Goal: Task Accomplishment & Management: Manage account settings

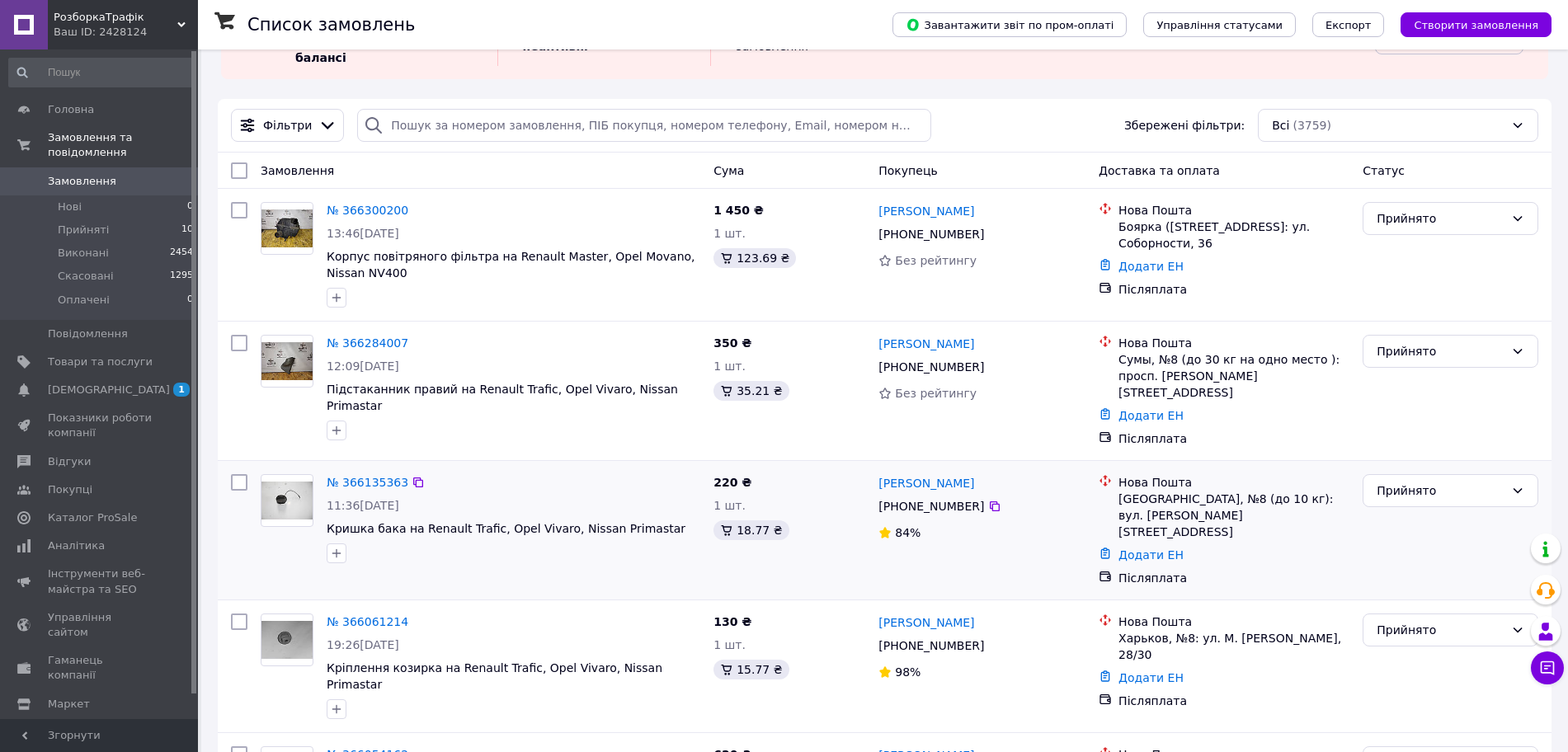
scroll to position [103, 0]
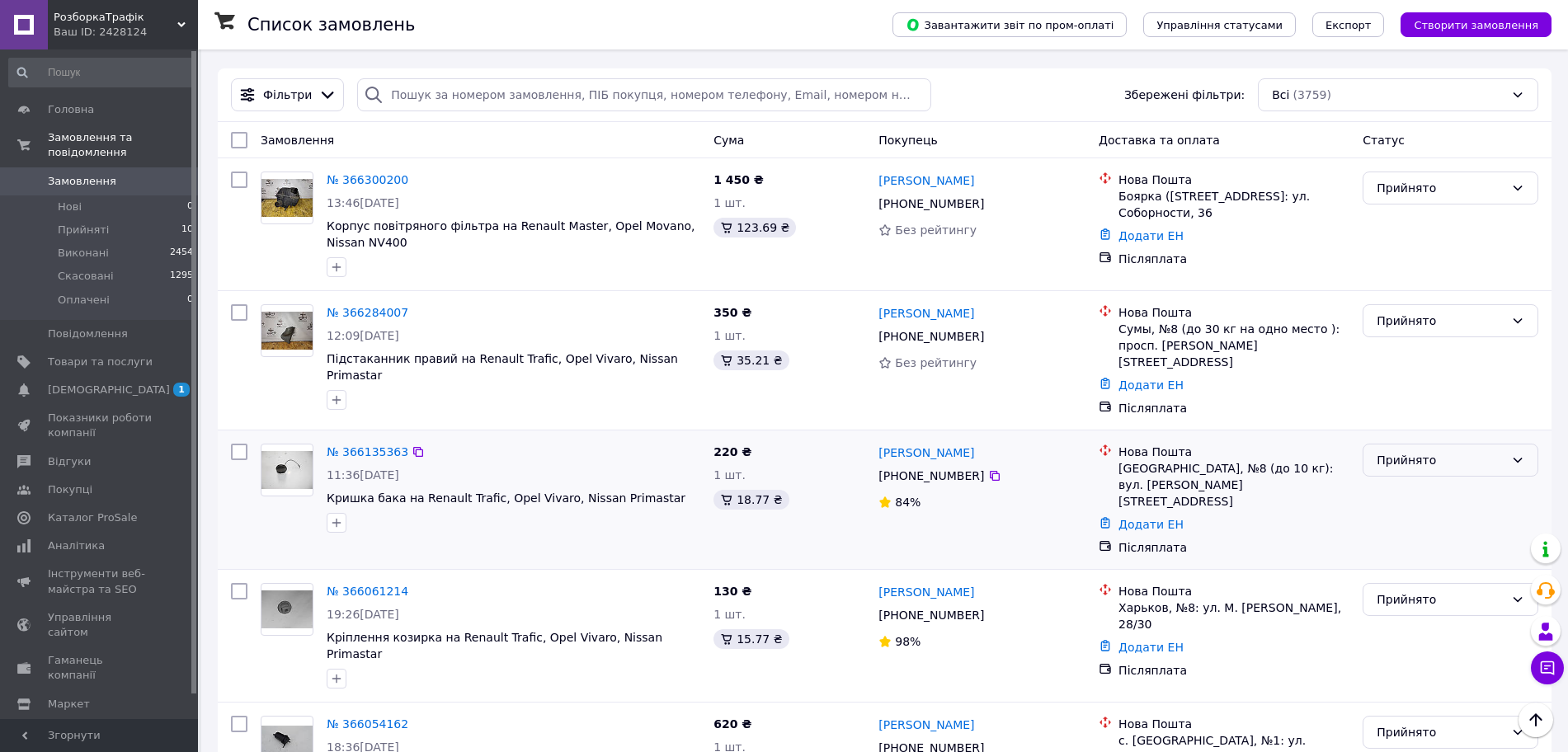
click at [1437, 451] on div "Прийнято" at bounding box center [1441, 460] width 127 height 18
click at [1430, 455] on li "Виконано" at bounding box center [1451, 463] width 174 height 29
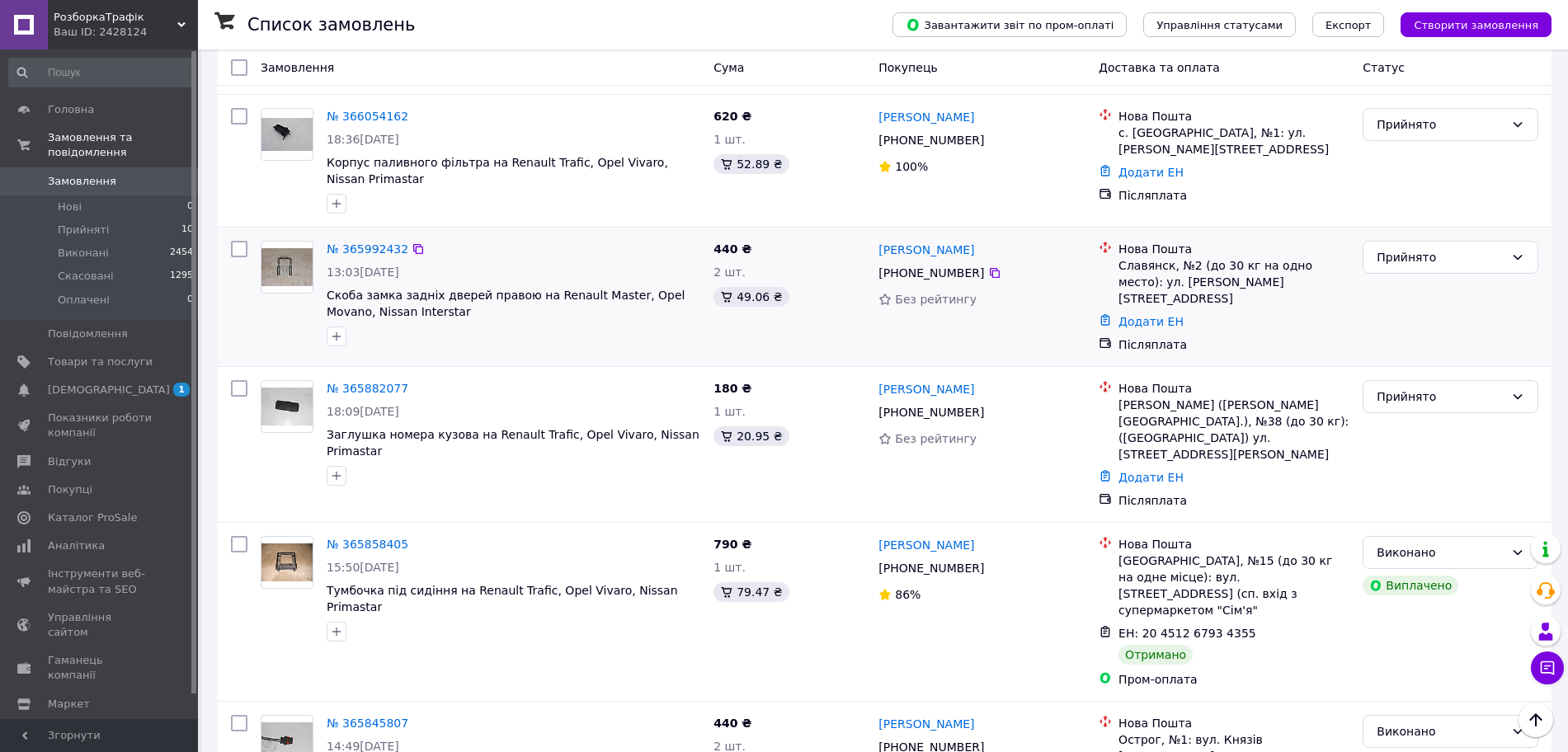
scroll to position [516, 0]
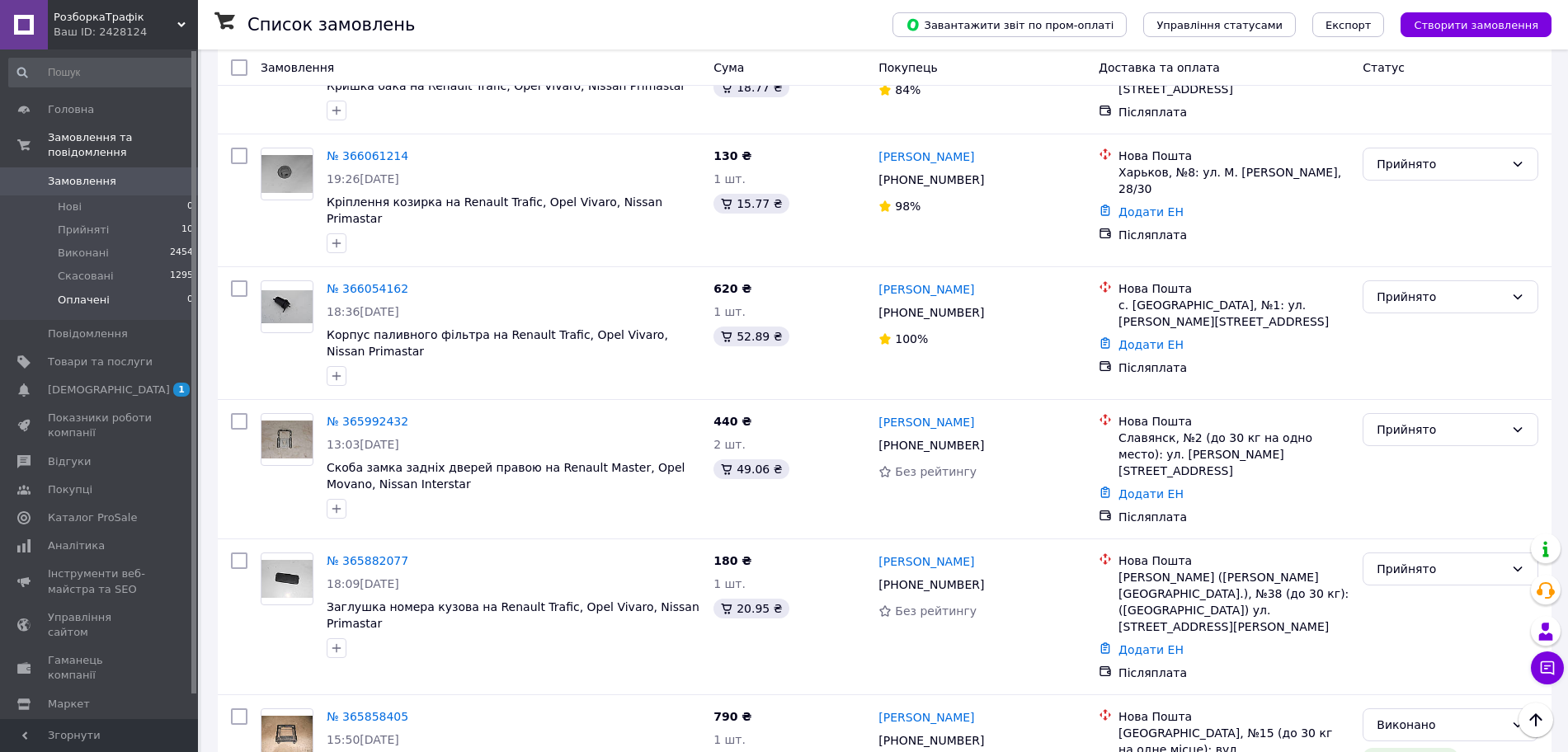
click at [93, 293] on span "Оплачені" at bounding box center [84, 300] width 52 height 15
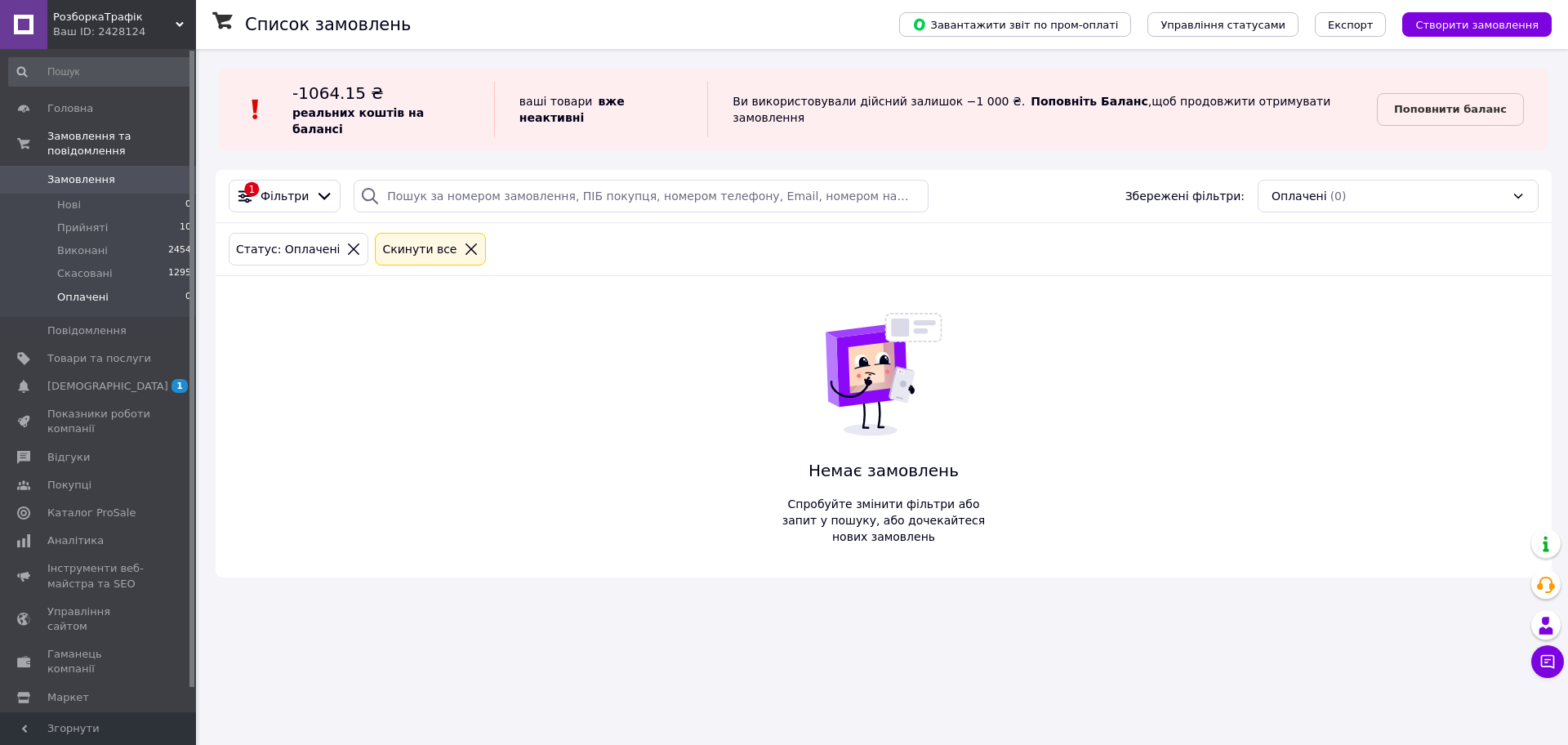
click at [77, 173] on span "Замовлення" at bounding box center [81, 180] width 68 height 15
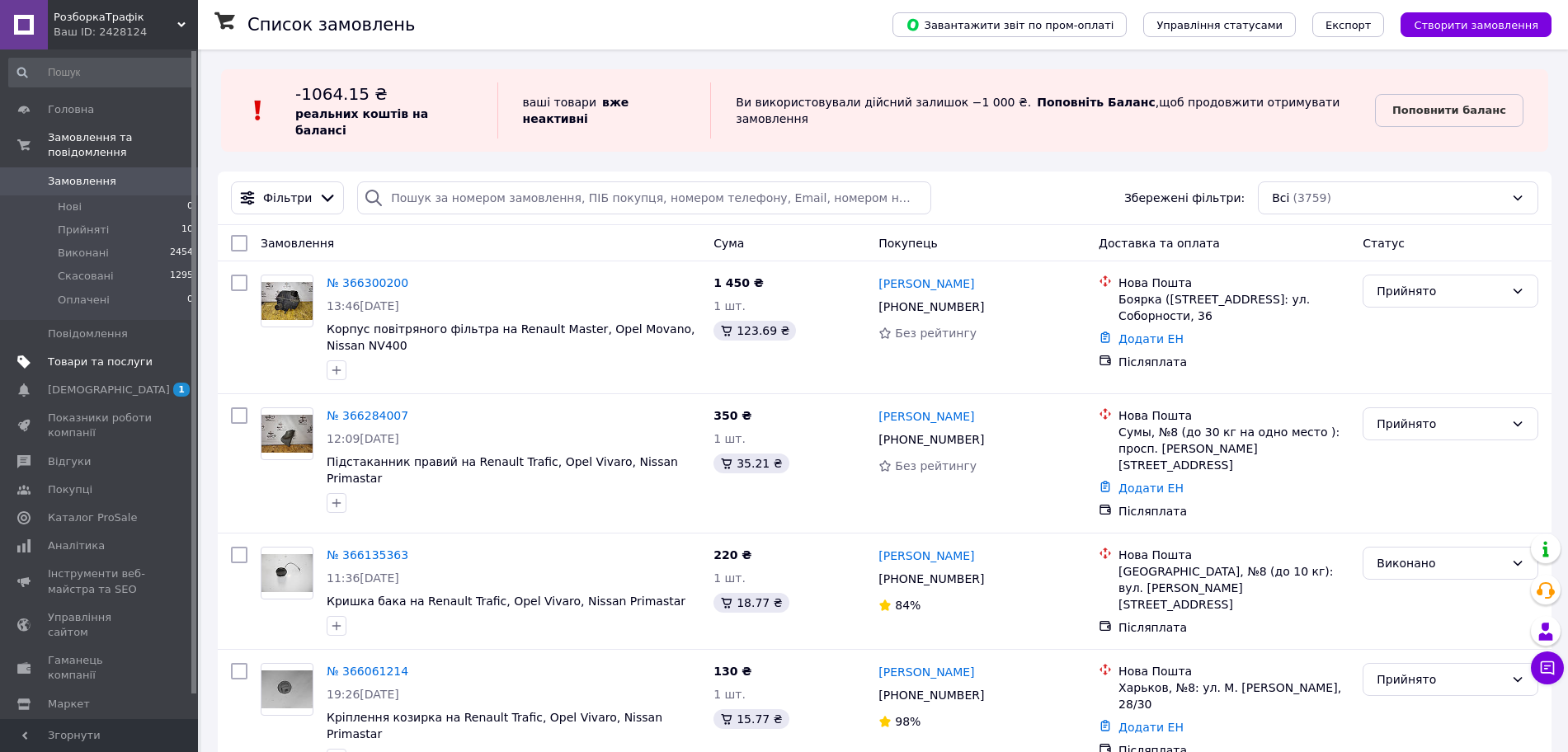
click at [105, 355] on span "Товари та послуги" at bounding box center [100, 362] width 105 height 15
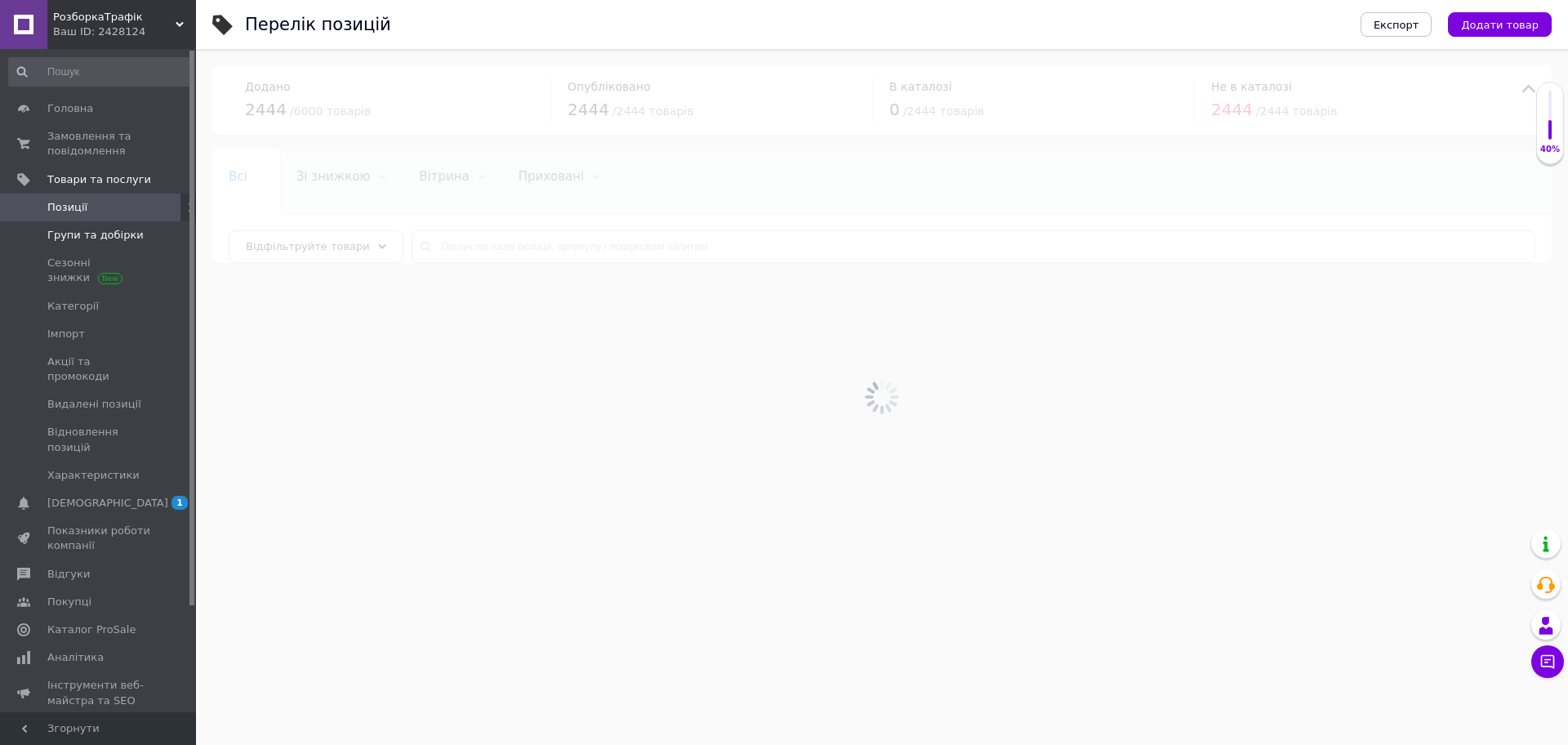
click at [63, 234] on span "Групи та добірки" at bounding box center [95, 235] width 96 height 15
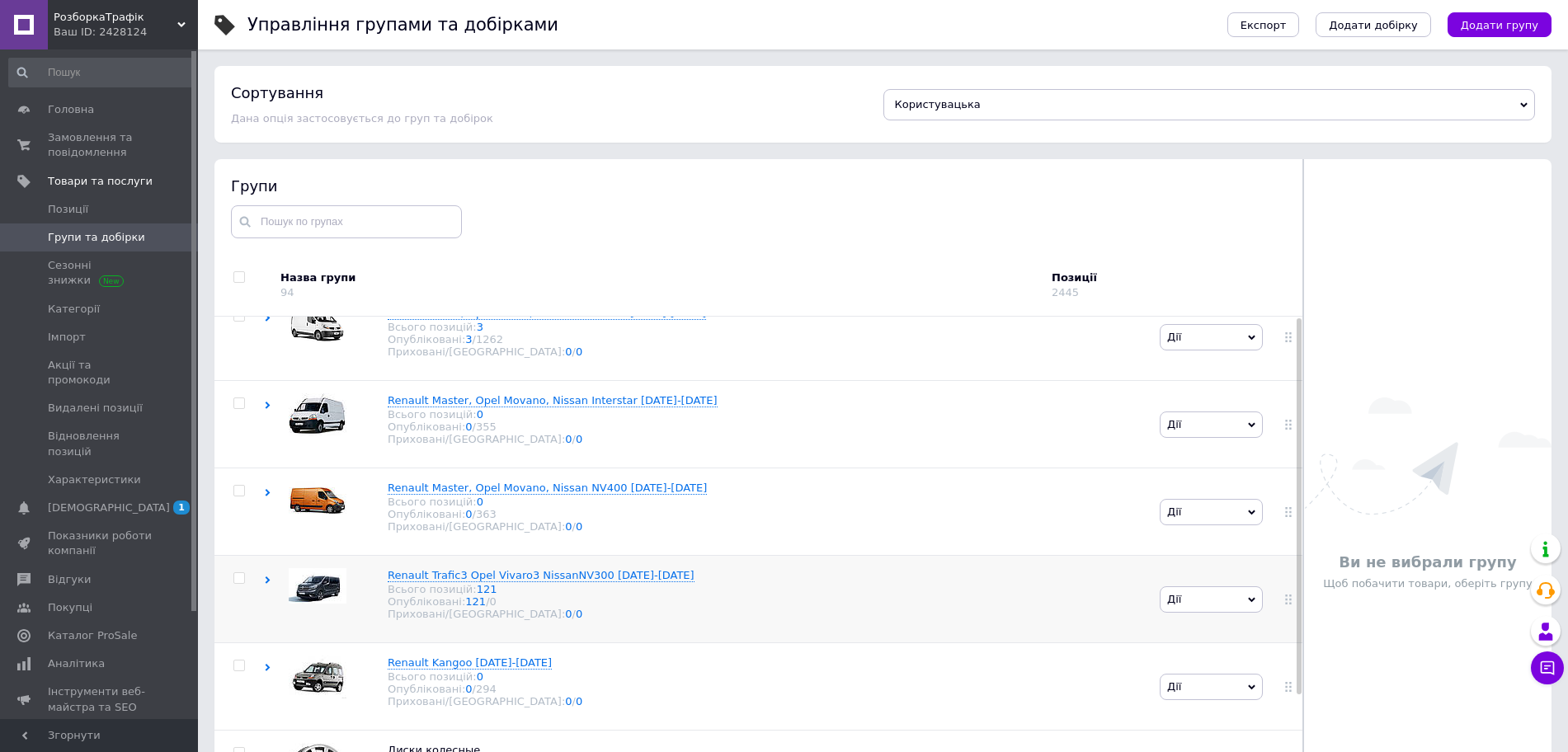
scroll to position [181, 0]
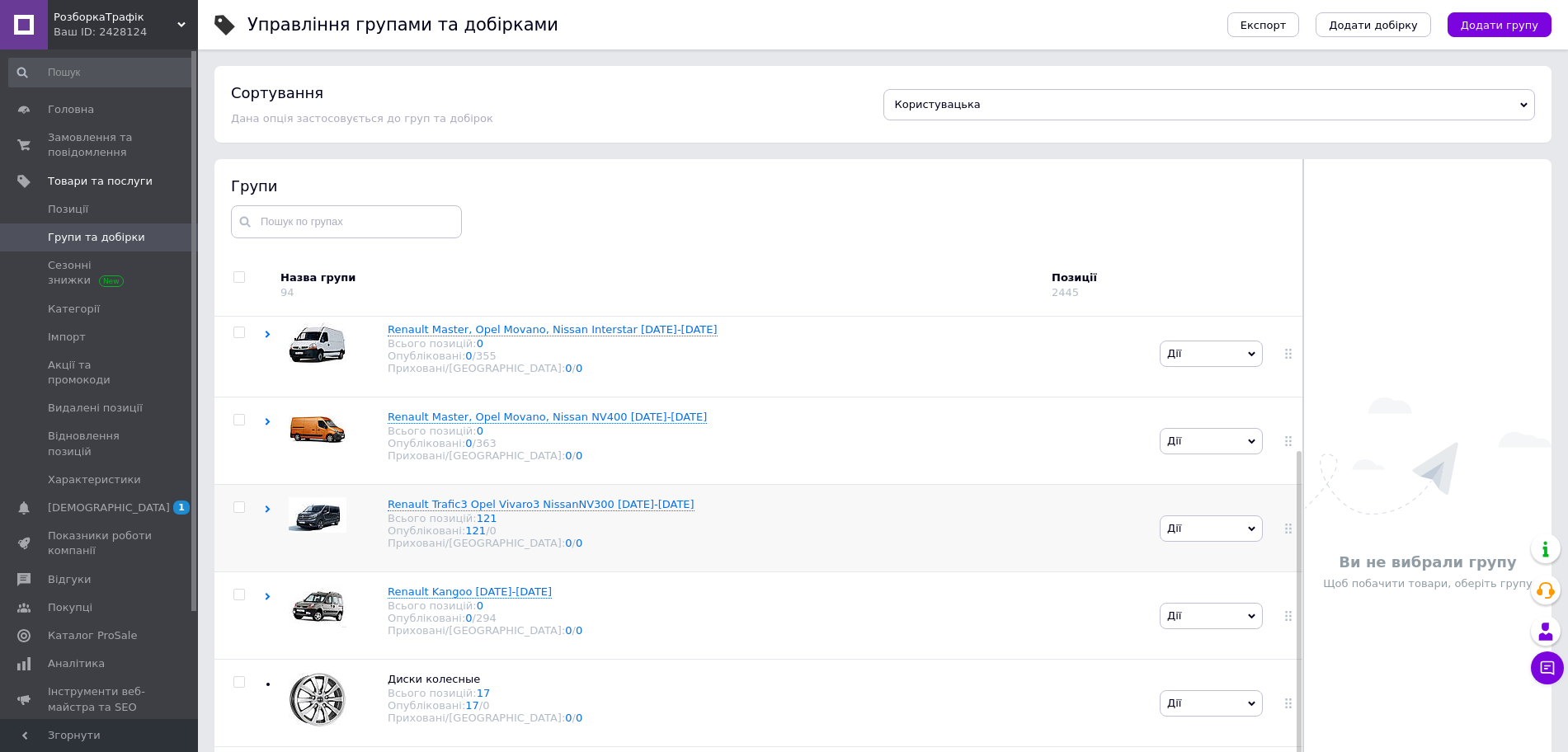
click at [239, 503] on input "checkbox" at bounding box center [238, 507] width 11 height 11
checkbox input "true"
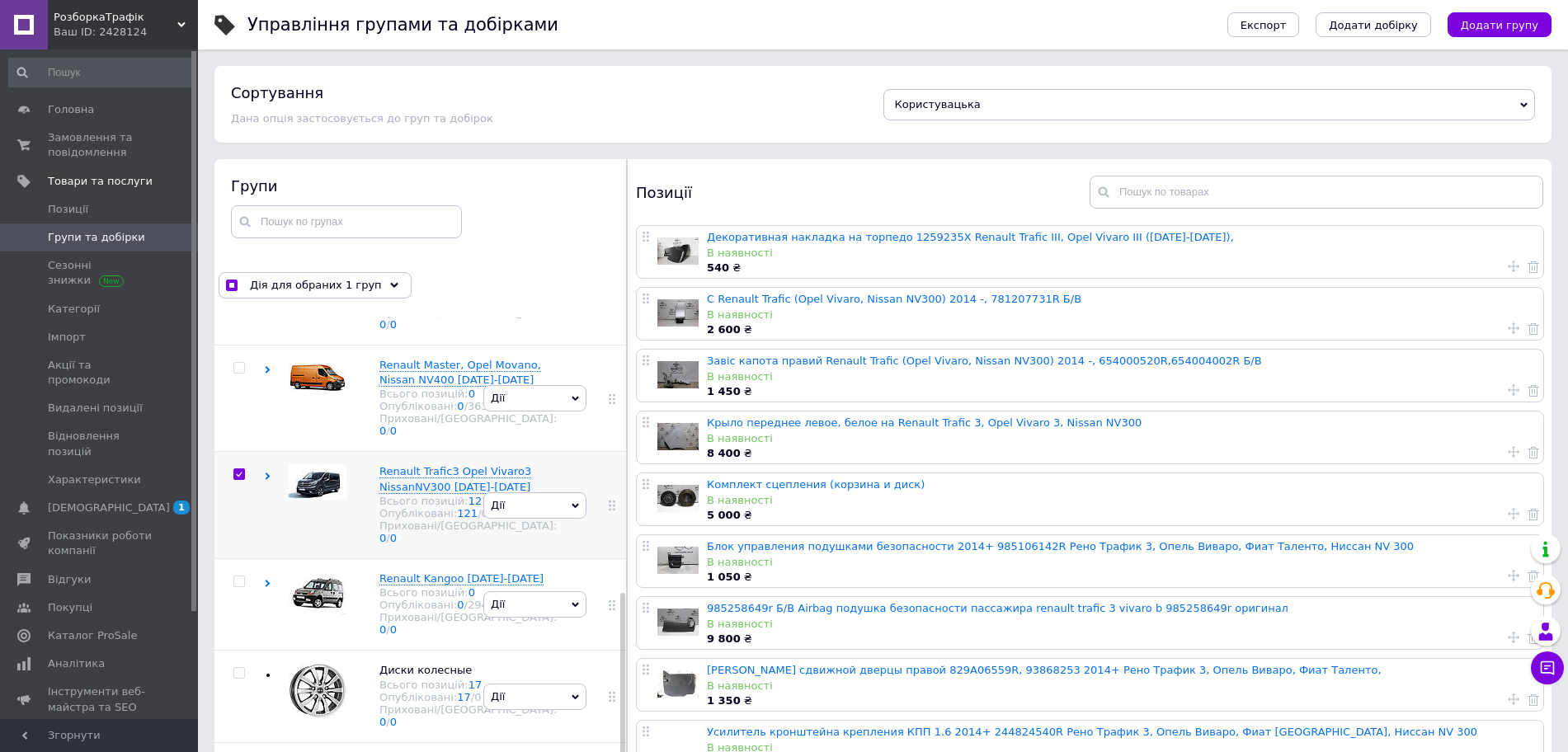
scroll to position [452, 0]
click at [533, 519] on span "Дії" at bounding box center [534, 505] width 103 height 26
click at [536, 646] on li "Додати товар" at bounding box center [534, 651] width 101 height 23
